Goal: Book appointment/travel/reservation: Book appointment/travel/reservation

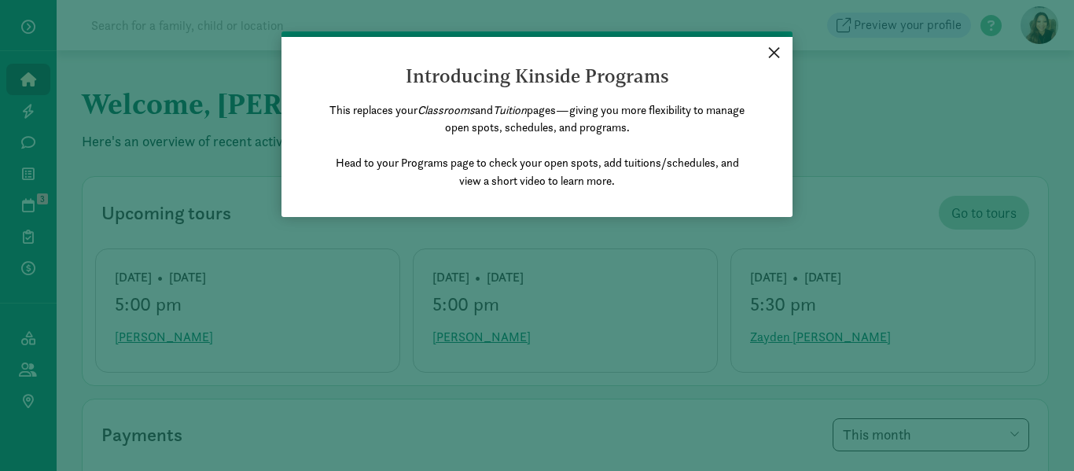
click at [777, 48] on link "×" at bounding box center [775, 51] width 28 height 28
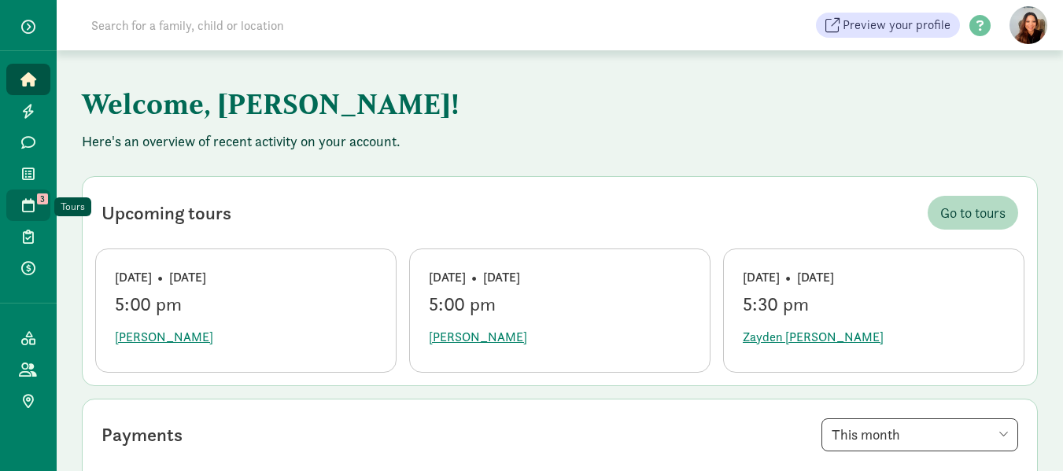
click at [35, 192] on link "Tours 3" at bounding box center [28, 205] width 44 height 31
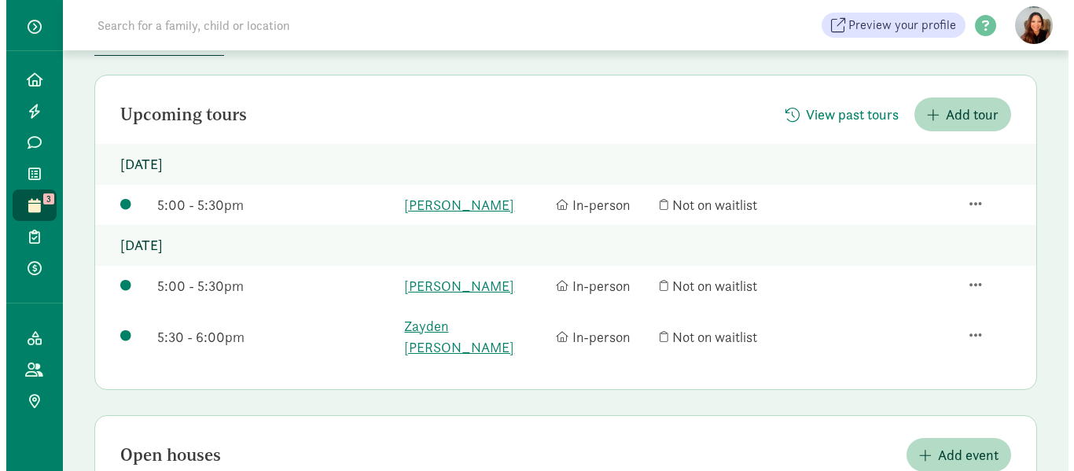
scroll to position [157, 0]
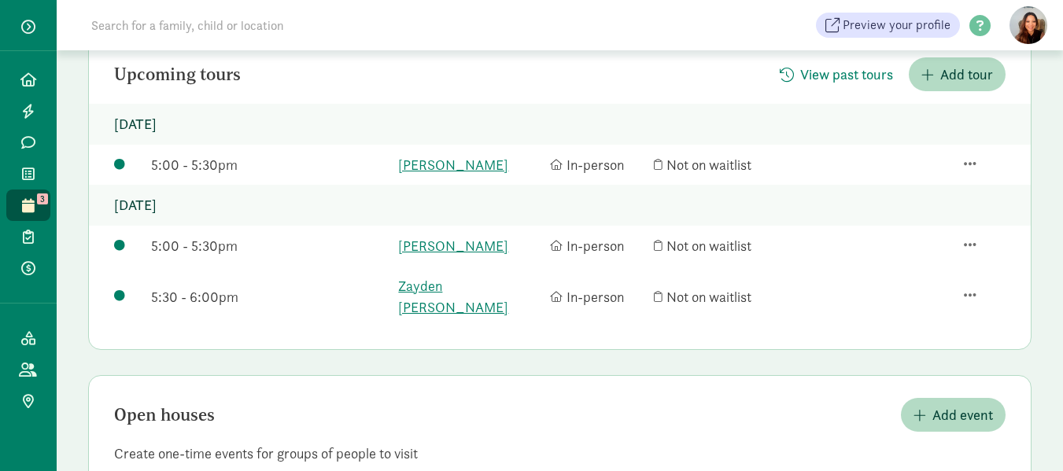
click at [968, 237] on div at bounding box center [984, 246] width 42 height 19
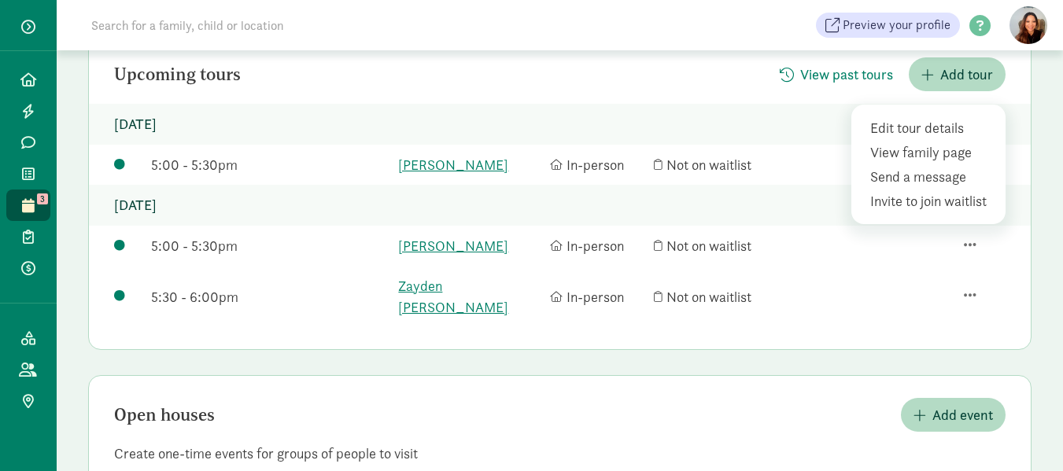
click at [1052, 157] on div "Tours Schedule a tour Upcoming Events Availability Settings Upcoming tours View…" at bounding box center [560, 226] width 1006 height 667
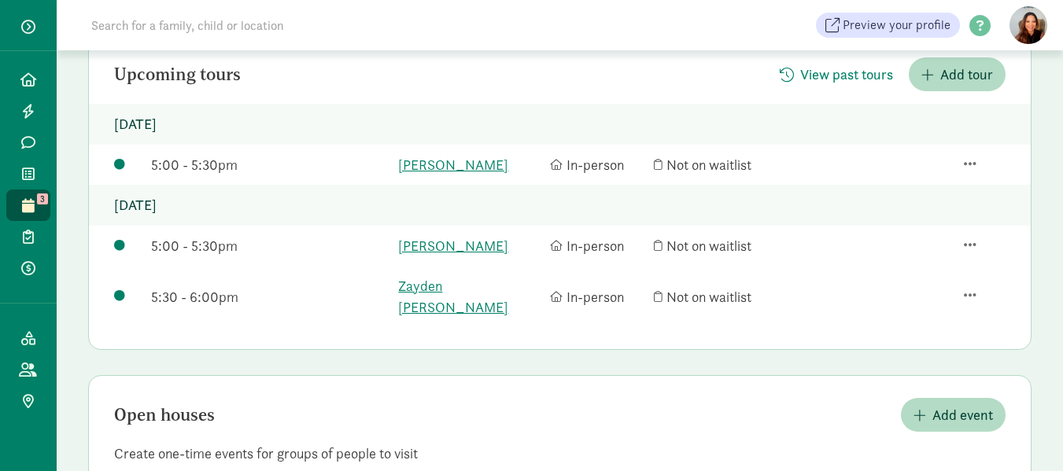
click at [969, 237] on div at bounding box center [984, 246] width 42 height 19
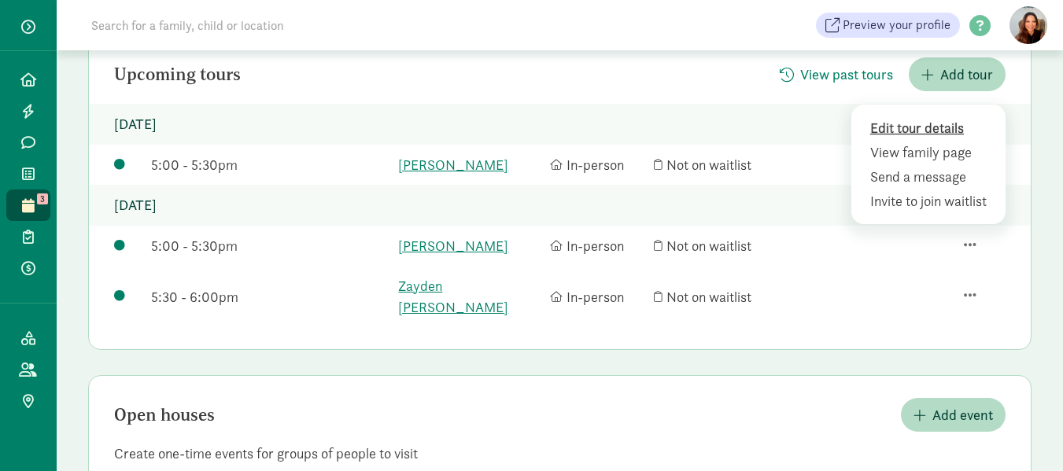
click at [923, 123] on div "Edit tour details" at bounding box center [931, 127] width 122 height 21
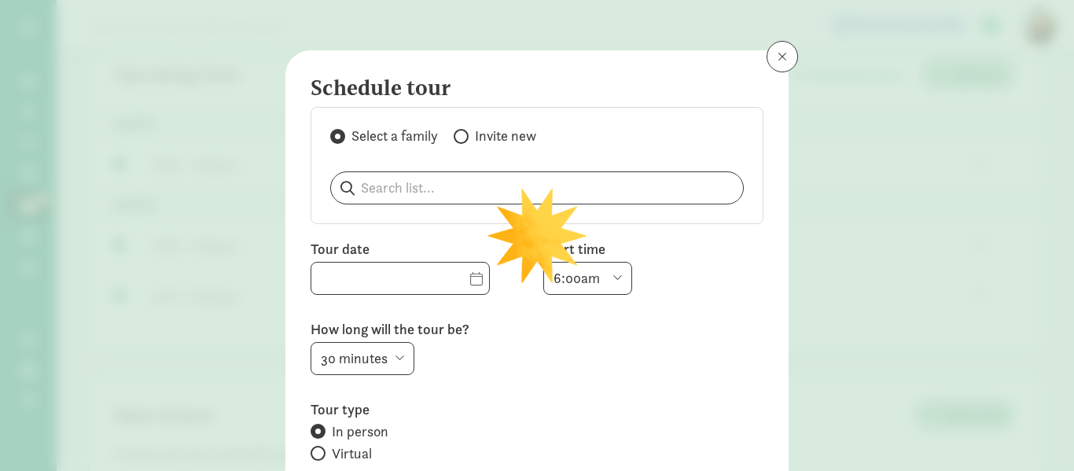
type input "[DATE]"
select select "5:00pm"
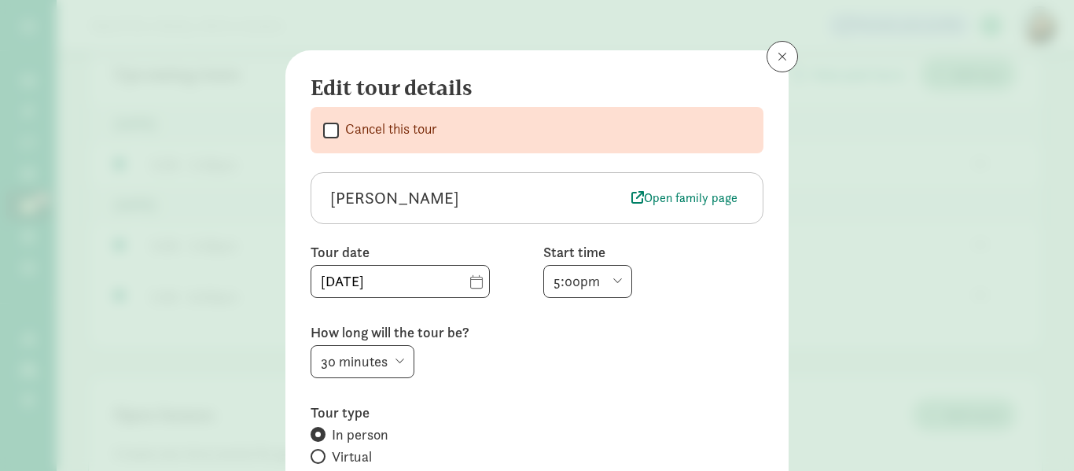
click at [323, 128] on input "Cancel this tour" at bounding box center [331, 130] width 16 height 21
checkbox input "true"
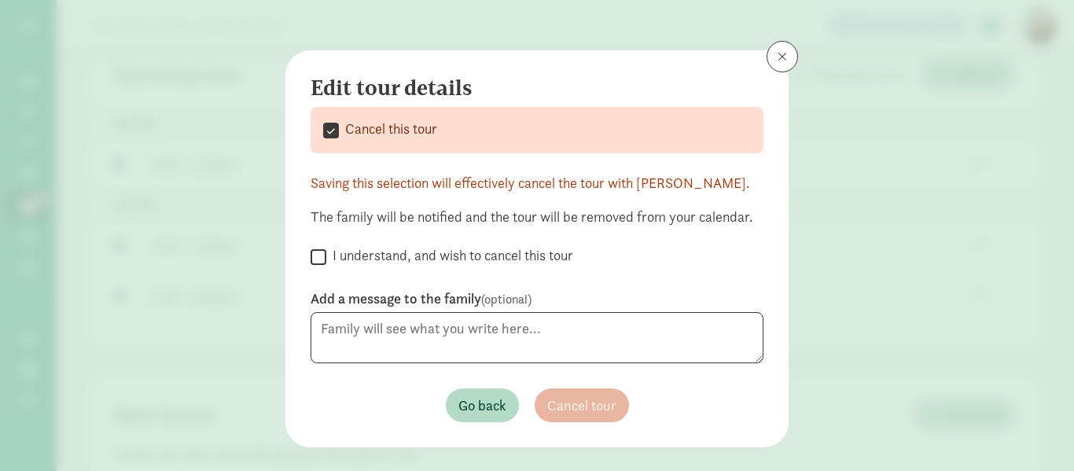
click at [314, 257] on input "I understand, and wish to cancel this tour" at bounding box center [319, 256] width 16 height 21
checkbox input "true"
click at [586, 402] on span "Cancel tour" at bounding box center [581, 405] width 69 height 21
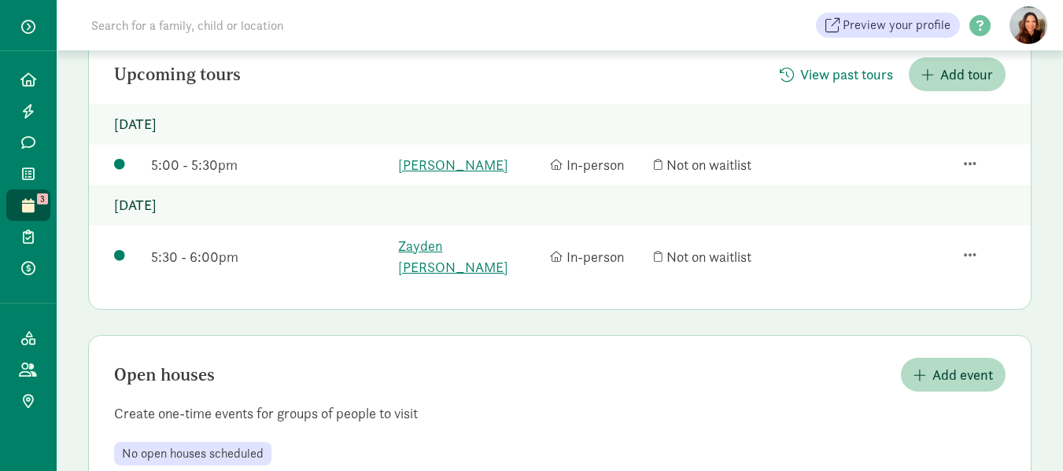
click at [968, 247] on div at bounding box center [984, 256] width 42 height 19
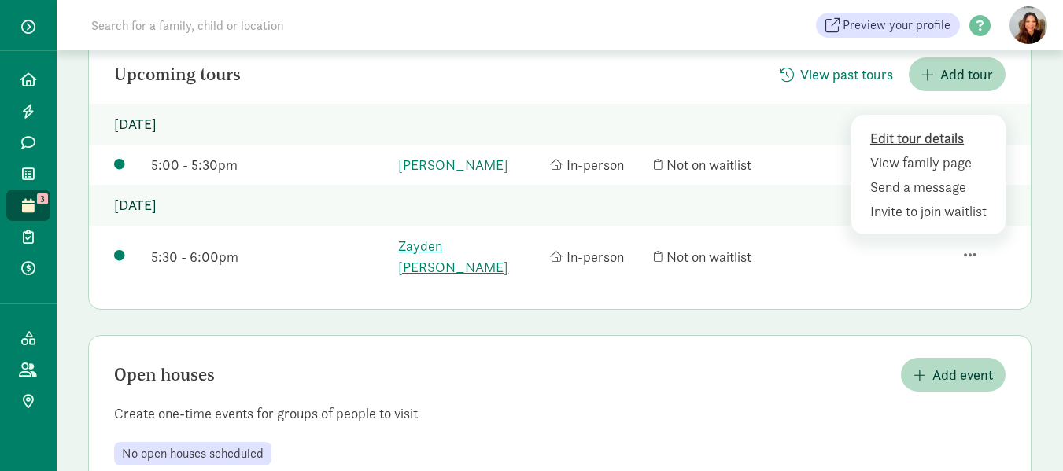
click at [911, 127] on div "Edit tour details" at bounding box center [931, 137] width 122 height 21
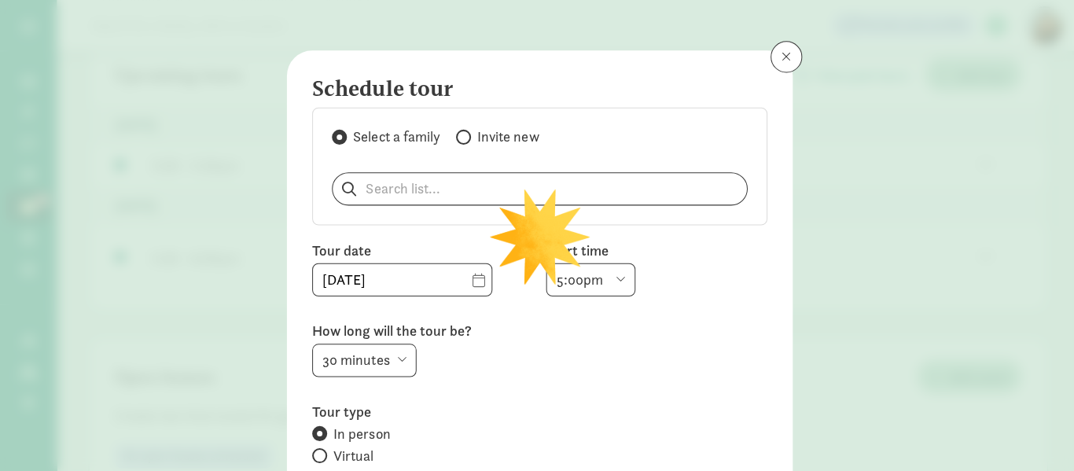
click at [911, 123] on div "Schedule tour Select a family Invite new Tour date [DATE] Start time 6:00am 6:3…" at bounding box center [537, 235] width 1074 height 471
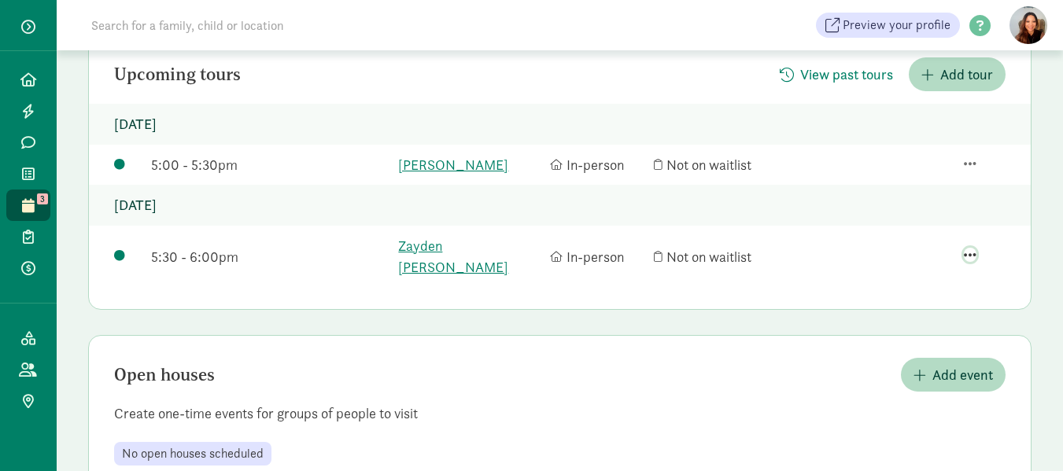
click at [971, 248] on span "button" at bounding box center [969, 255] width 13 height 14
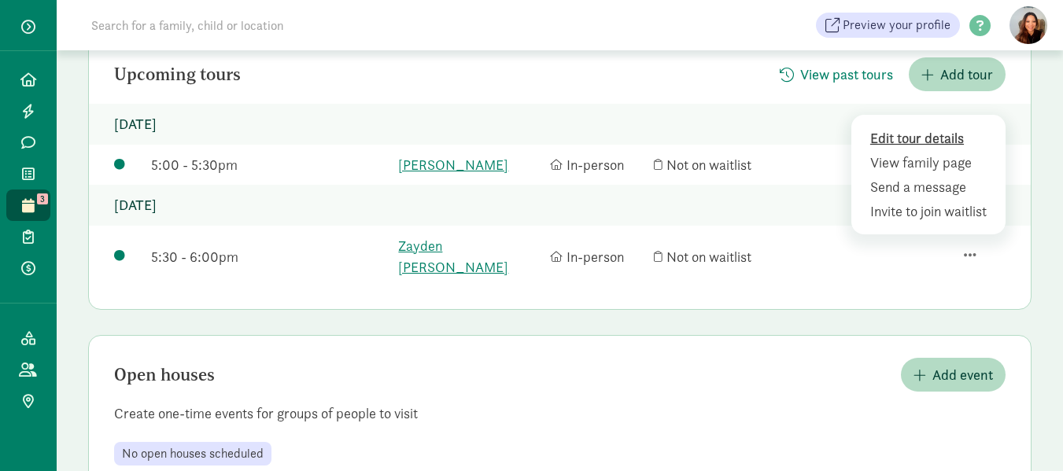
click at [934, 127] on div "Edit tour details" at bounding box center [931, 137] width 122 height 21
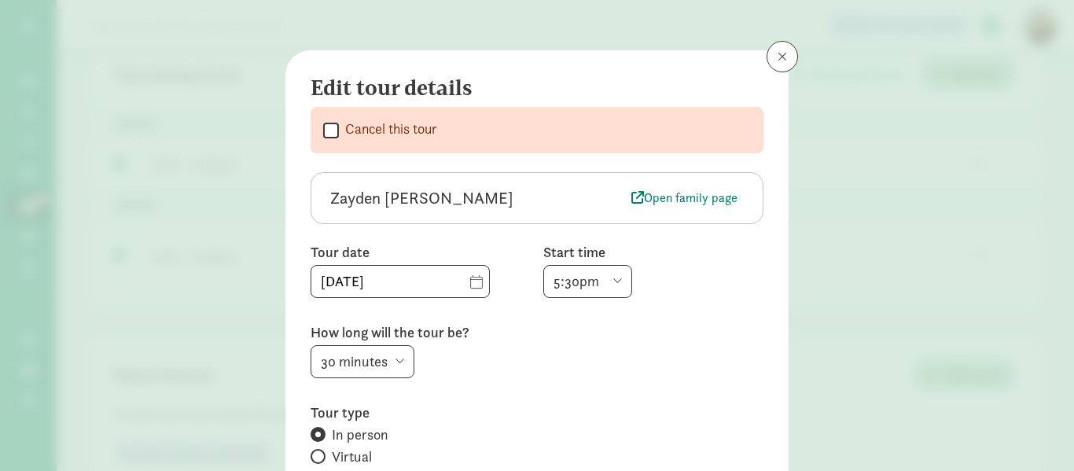
click at [326, 127] on input "Cancel this tour" at bounding box center [331, 130] width 16 height 21
checkbox input "true"
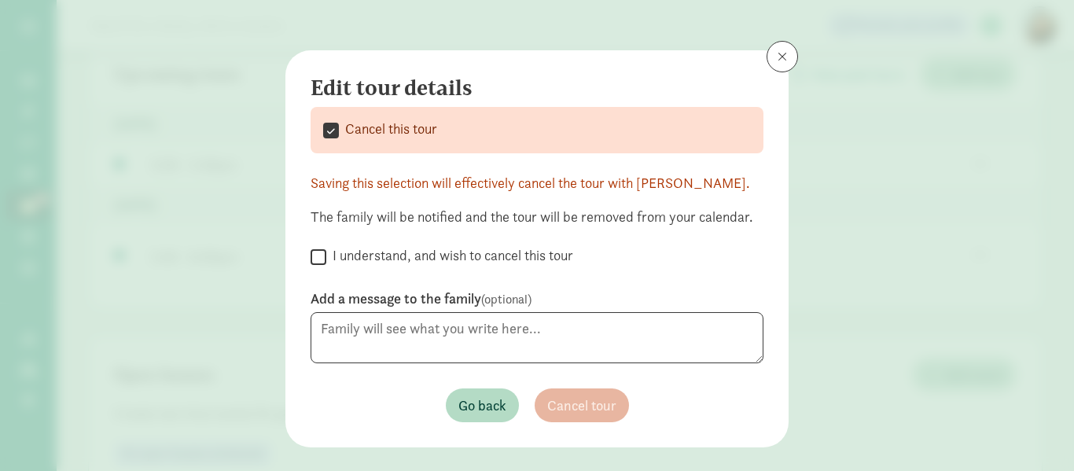
click at [314, 253] on input "I understand, and wish to cancel this tour" at bounding box center [319, 256] width 16 height 21
checkbox input "true"
click at [579, 400] on span "Cancel tour" at bounding box center [581, 405] width 69 height 21
click at [578, 400] on span "Cancel tour" at bounding box center [581, 405] width 69 height 21
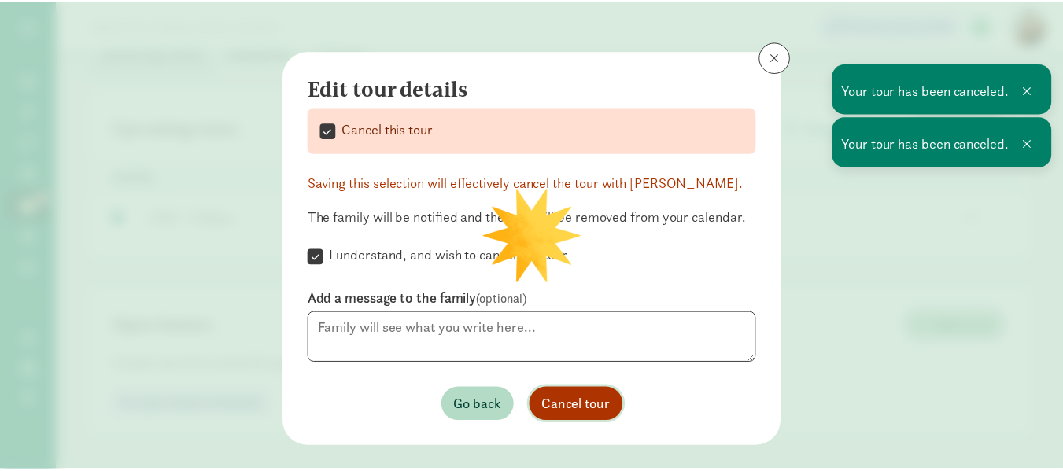
scroll to position [104, 0]
